Goal: Information Seeking & Learning: Obtain resource

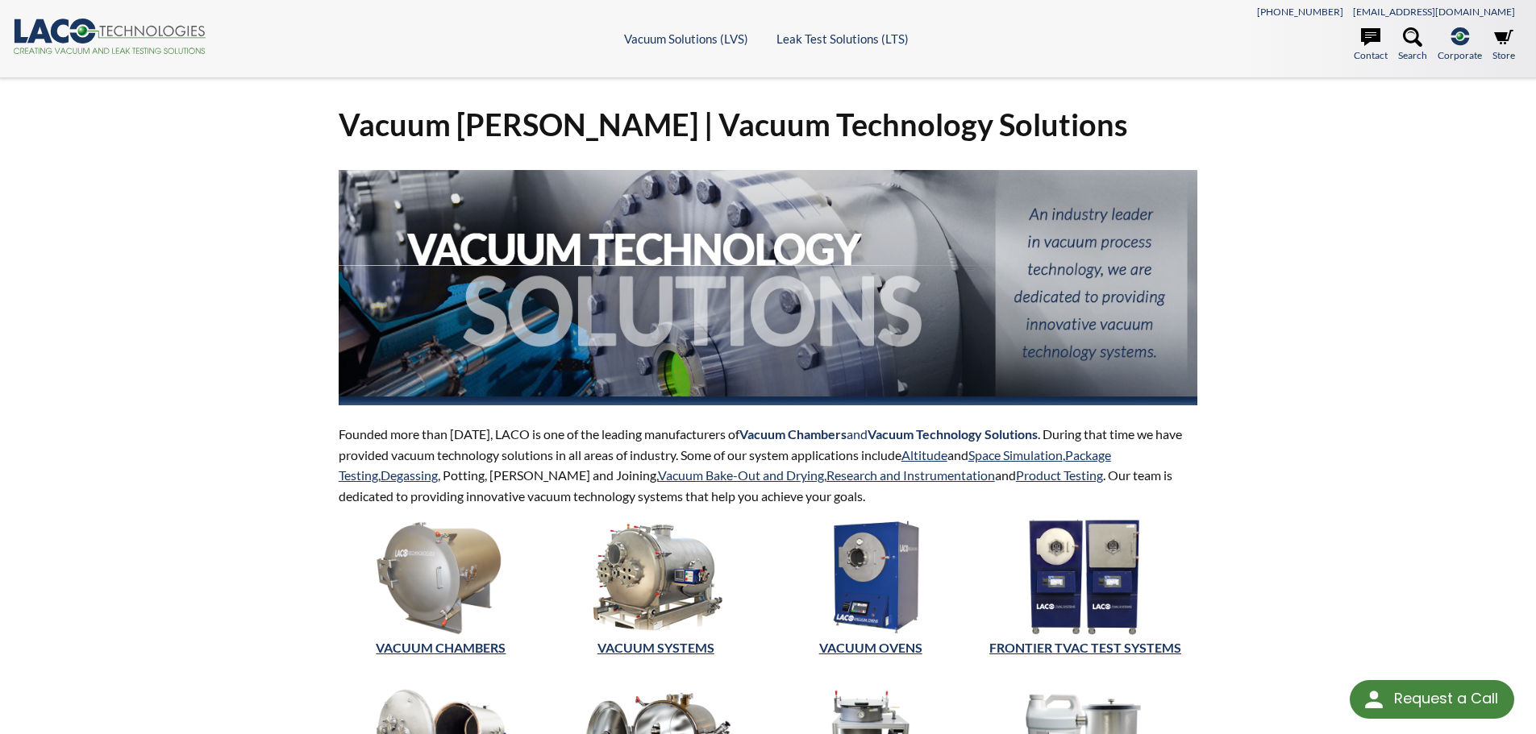
select select "Language Translate Widget"
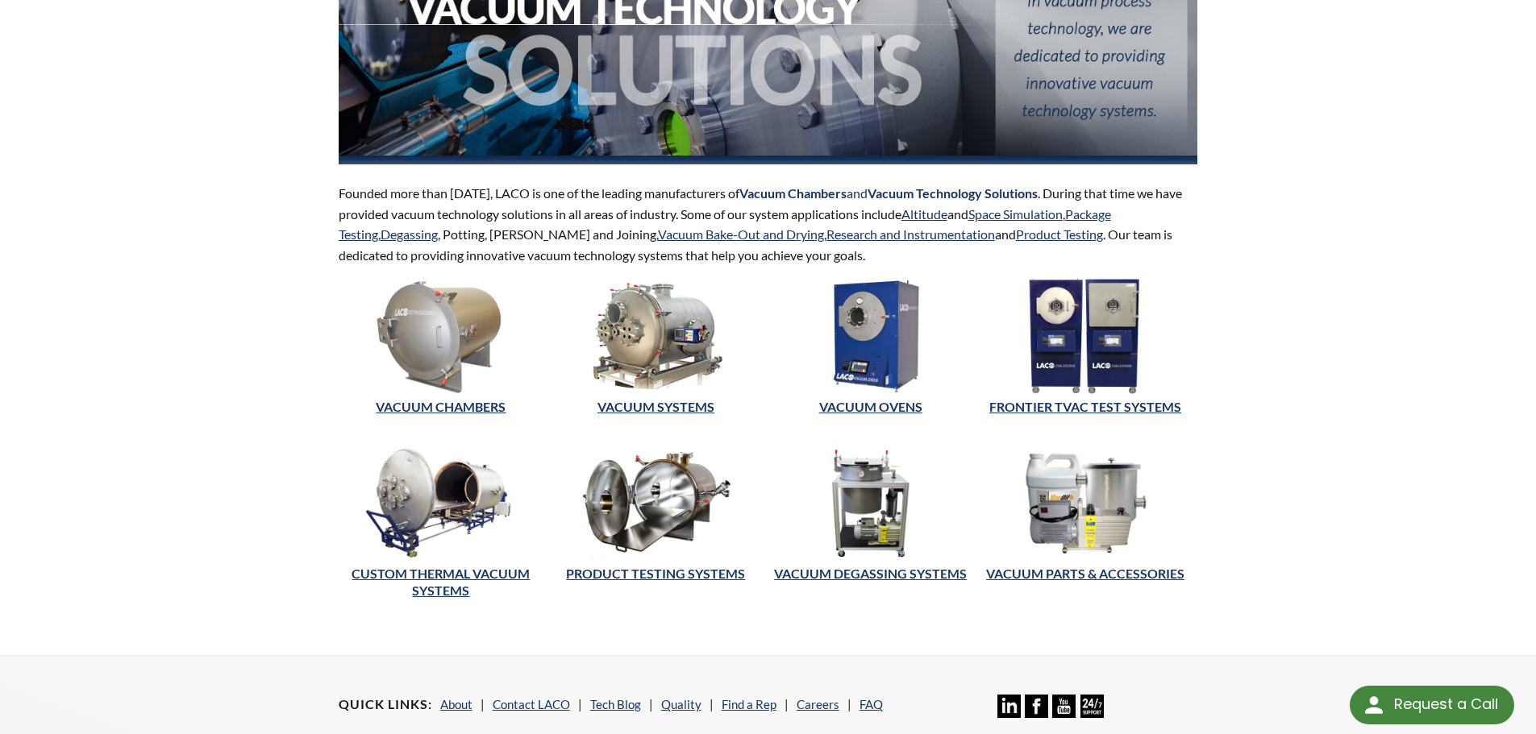
scroll to position [242, 0]
click at [670, 314] on img at bounding box center [655, 335] width 205 height 116
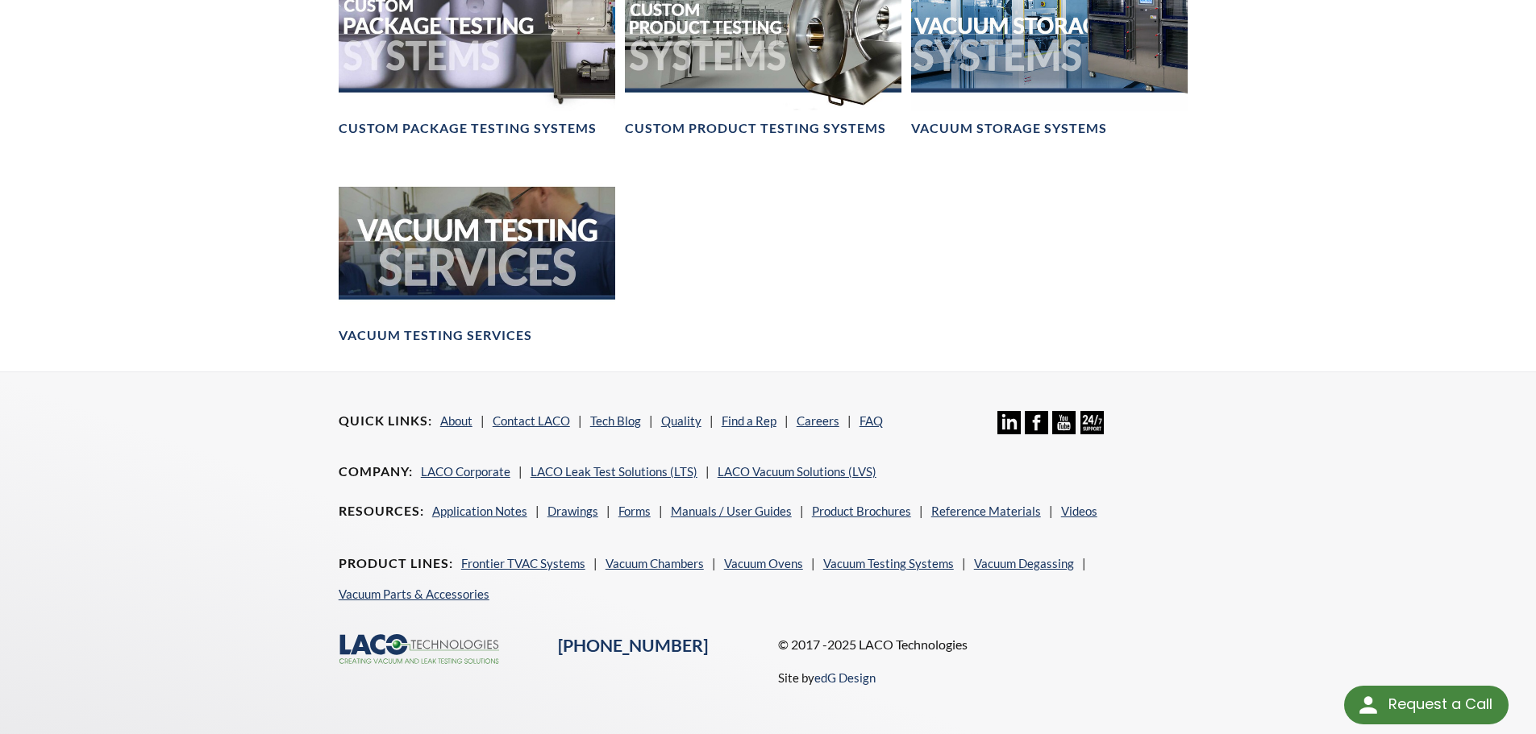
scroll to position [1400, 0]
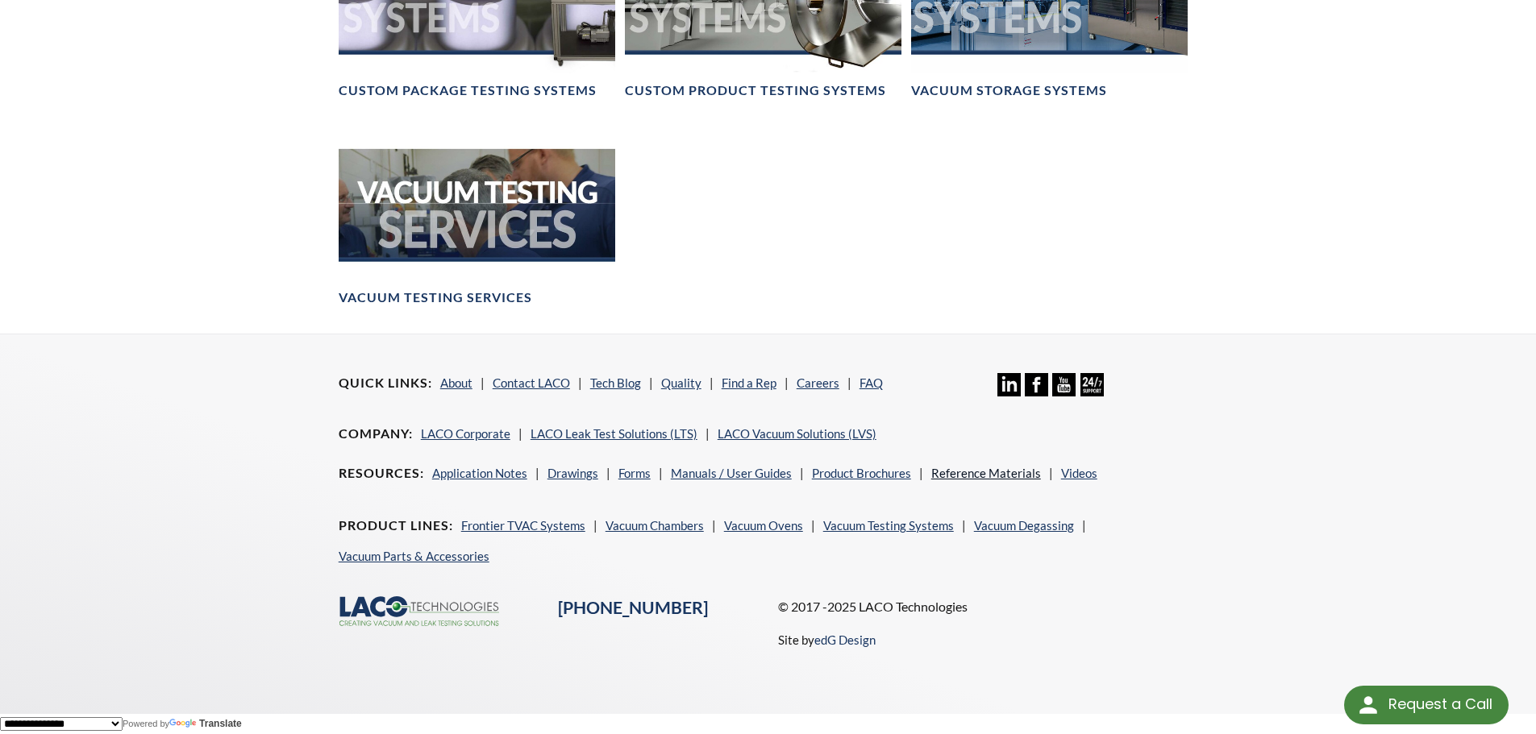
click at [954, 468] on link "Reference Materials" at bounding box center [986, 473] width 110 height 15
